Goal: Check status: Check status

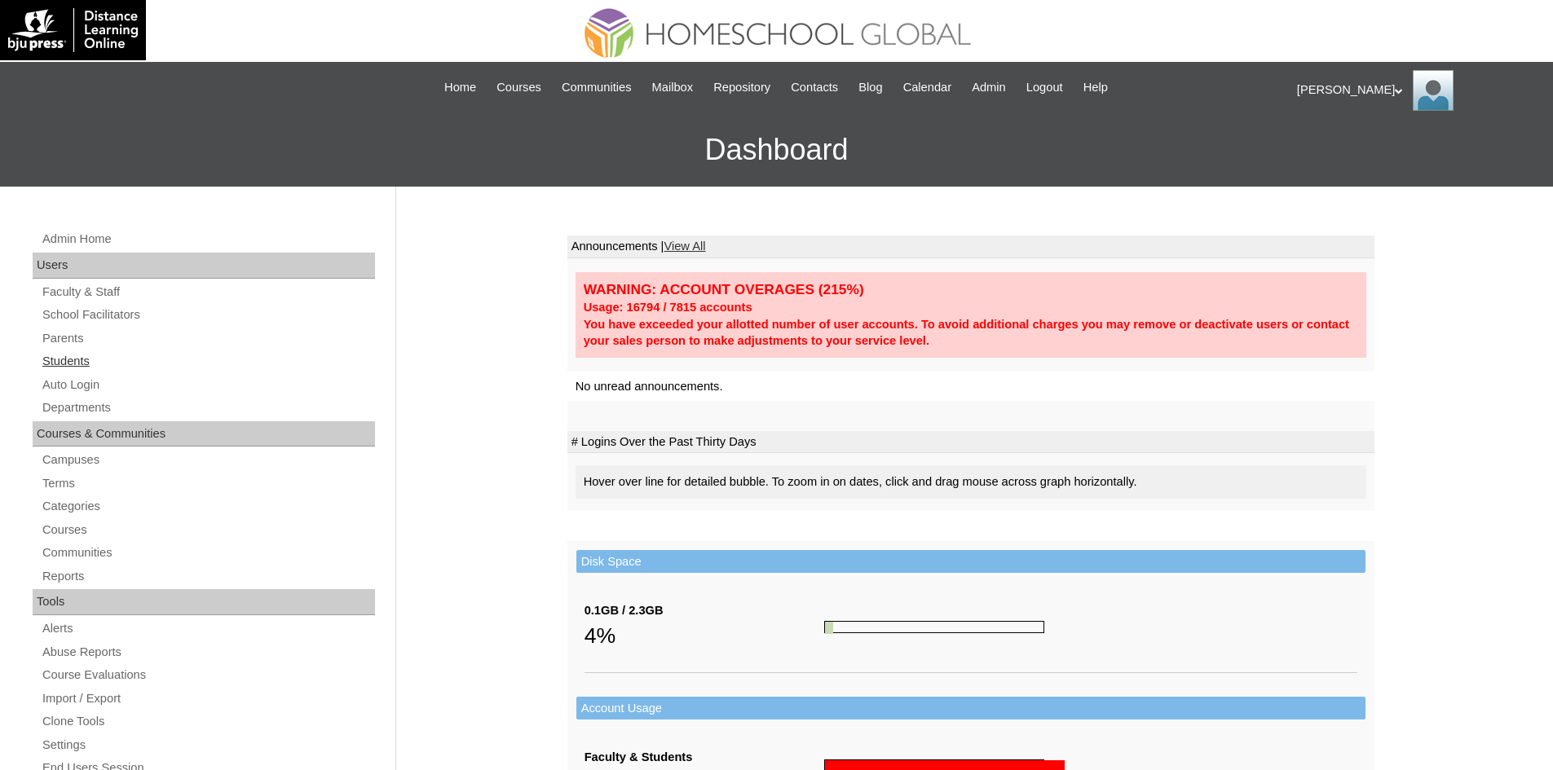
click at [99, 364] on link "Students" at bounding box center [208, 361] width 334 height 20
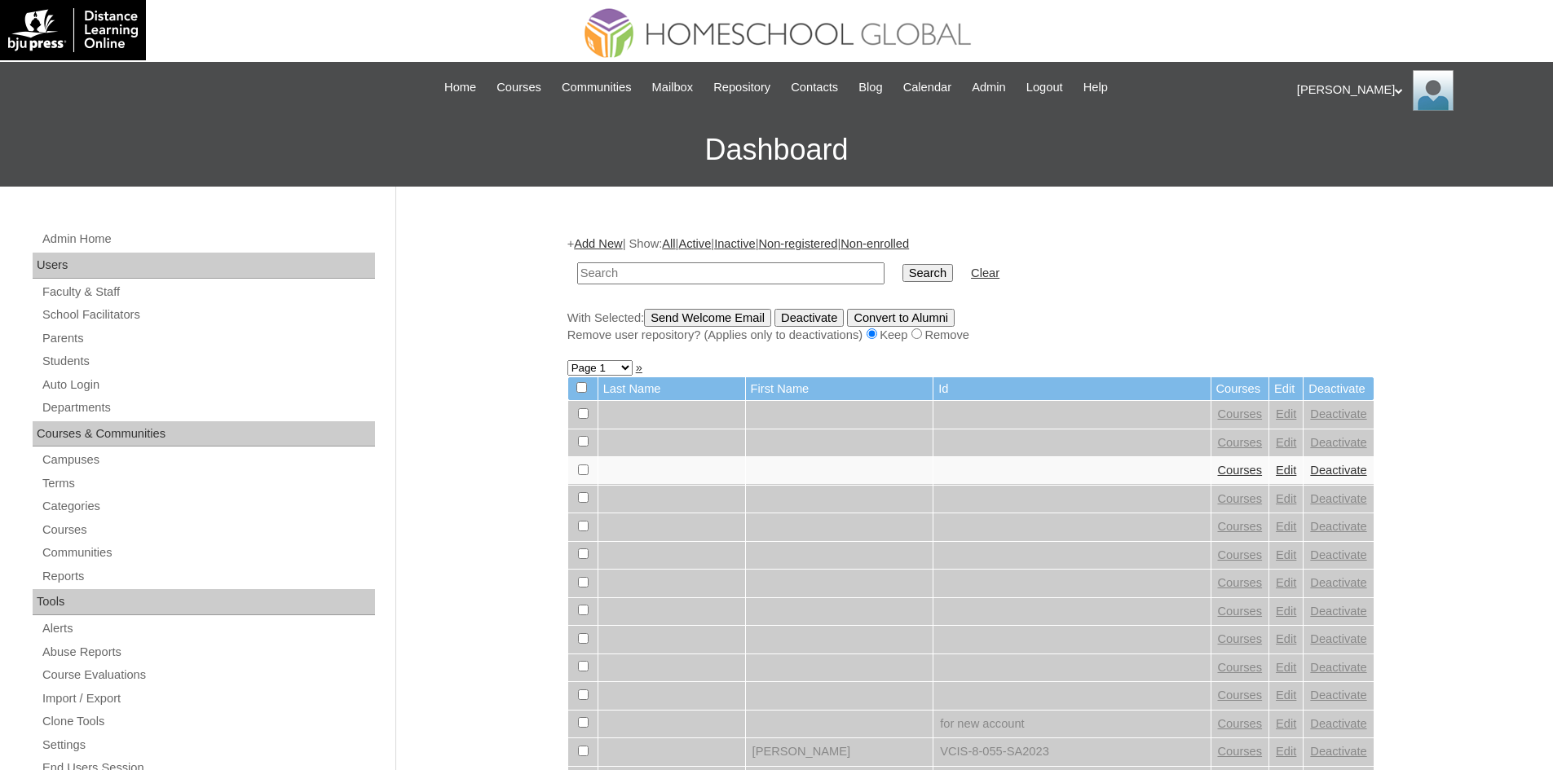
click at [629, 270] on input "text" at bounding box center [730, 273] width 307 height 22
type input "MHS00053-TECHPH2025"
click at [902, 267] on input "Search" at bounding box center [927, 273] width 51 height 18
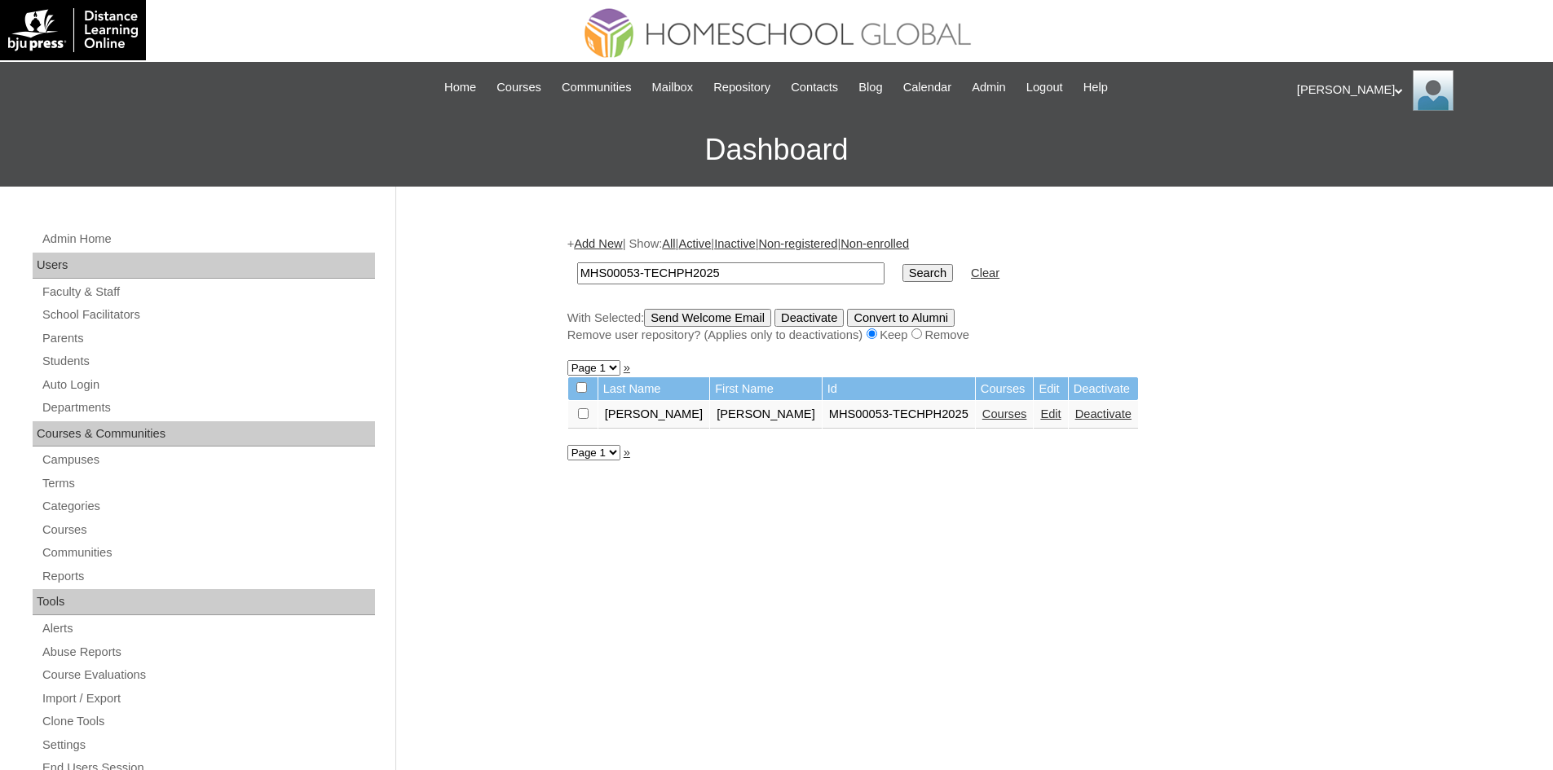
click at [982, 415] on link "Courses" at bounding box center [1004, 414] width 45 height 13
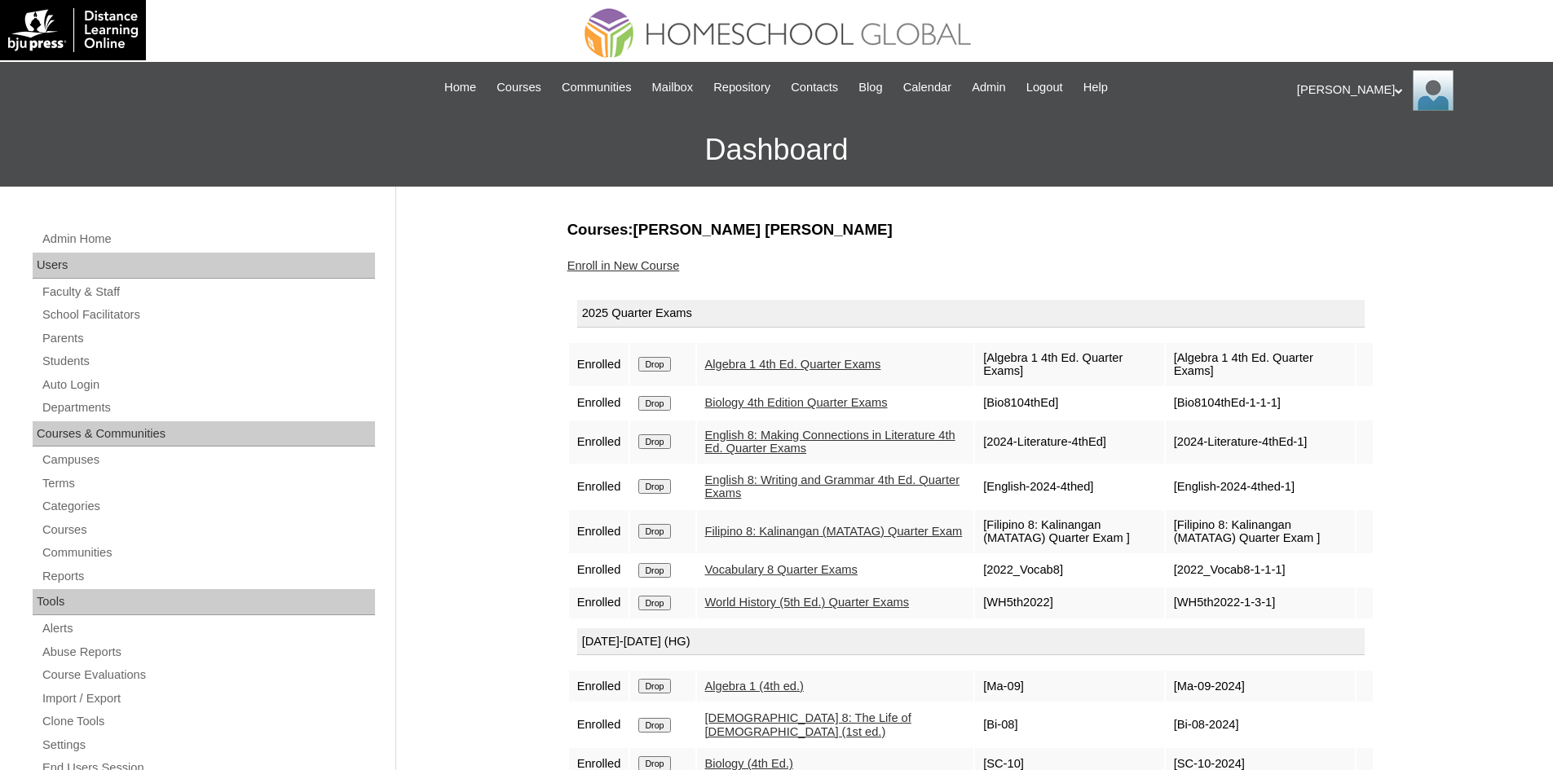
click at [785, 363] on link "Algebra 1 4th Ed. Quarter Exams" at bounding box center [793, 364] width 176 height 13
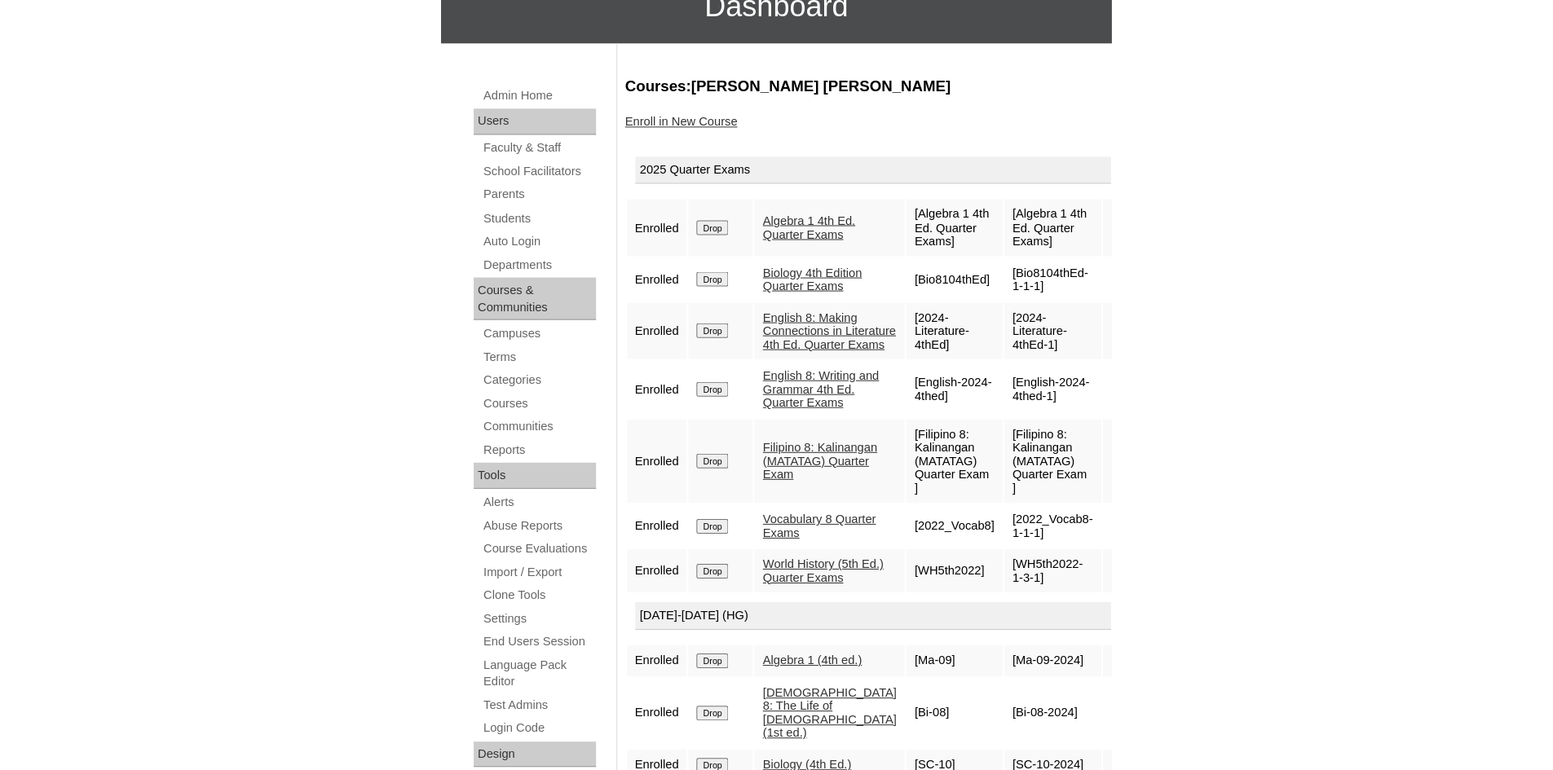
scroll to position [143, 0]
